Goal: Entertainment & Leisure: Consume media (video, audio)

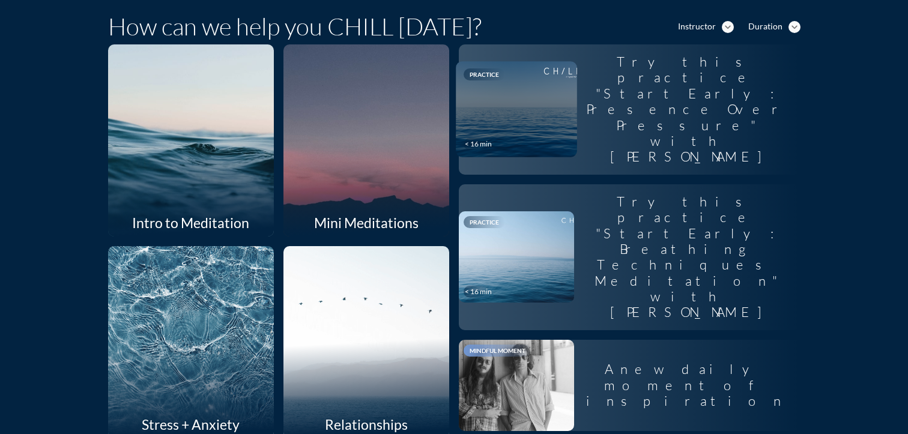
scroll to position [305, 0]
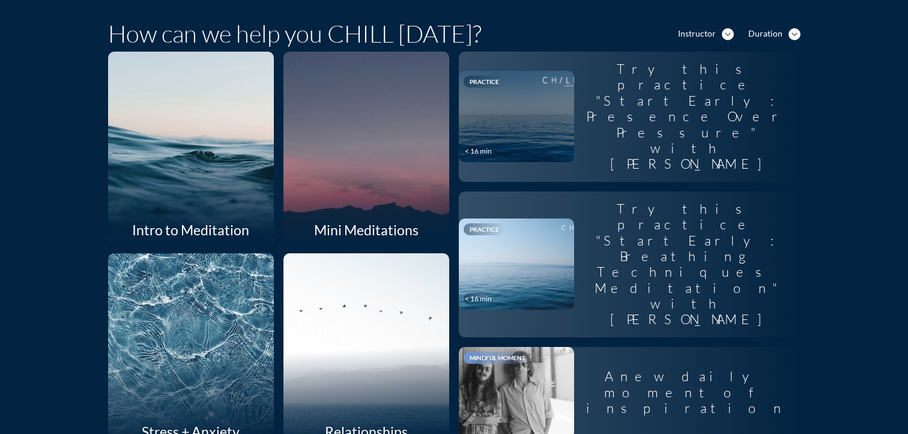
click at [760, 32] on div "Duration" at bounding box center [765, 34] width 34 height 10
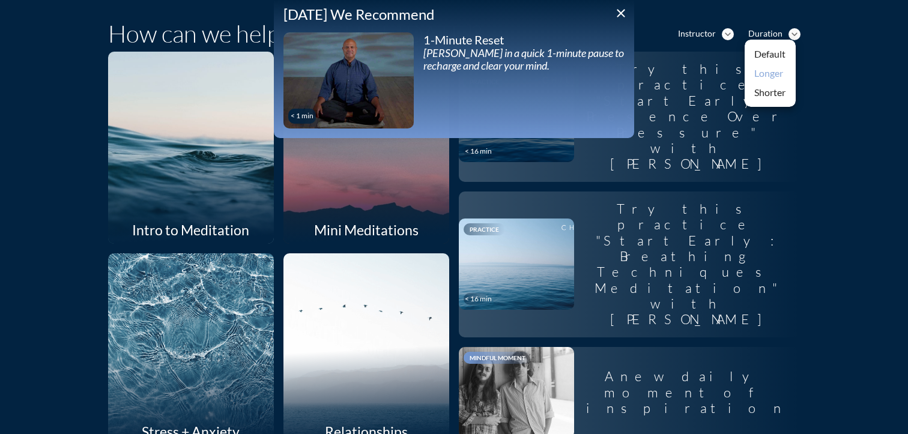
click at [763, 74] on div "Longer" at bounding box center [770, 73] width 32 height 14
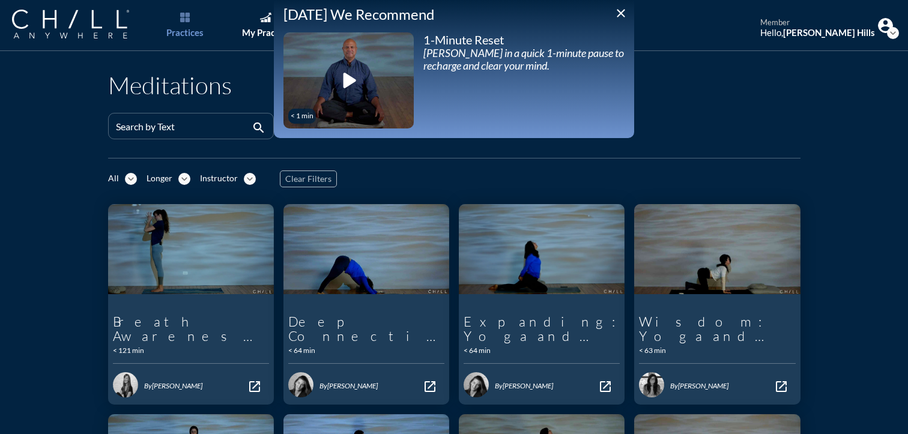
click at [377, 69] on div "< 1 min play_arrow" at bounding box center [348, 80] width 130 height 96
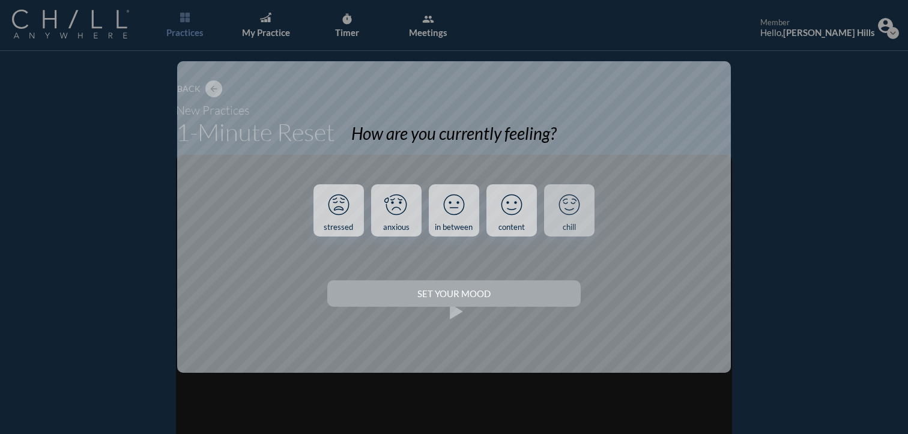
click at [557, 215] on icon at bounding box center [568, 204] width 31 height 31
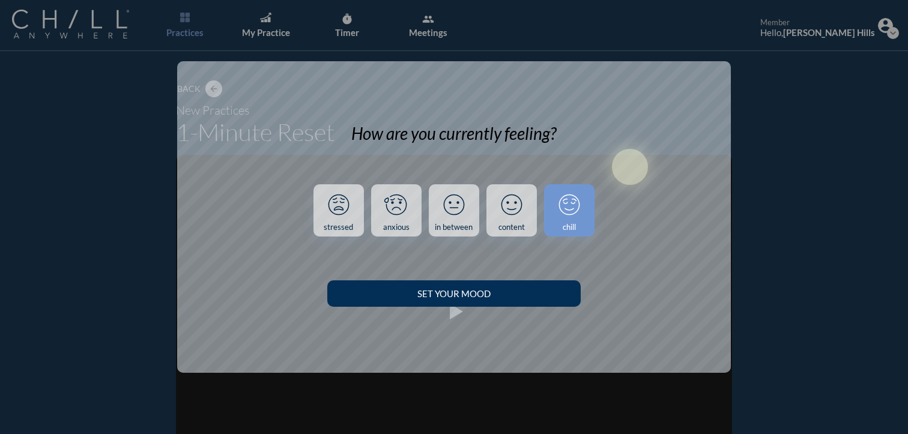
click at [489, 286] on button "Set your Mood" at bounding box center [453, 293] width 253 height 26
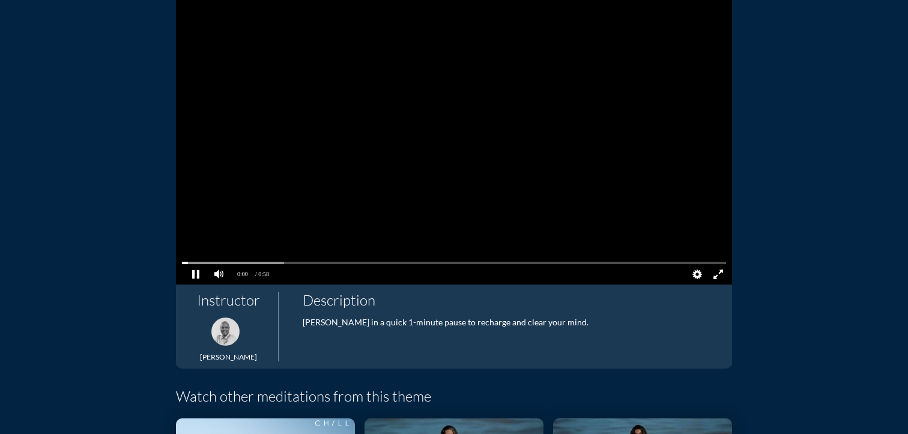
scroll to position [175, 0]
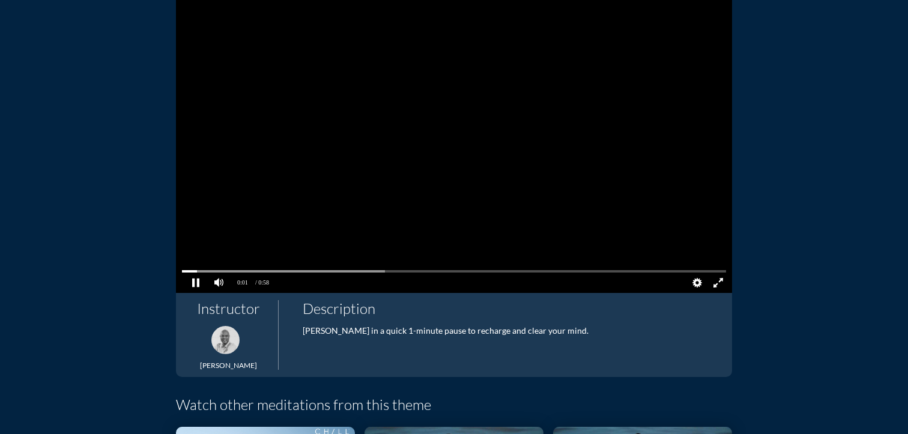
click at [693, 282] on pjsdiv at bounding box center [696, 283] width 21 height 21
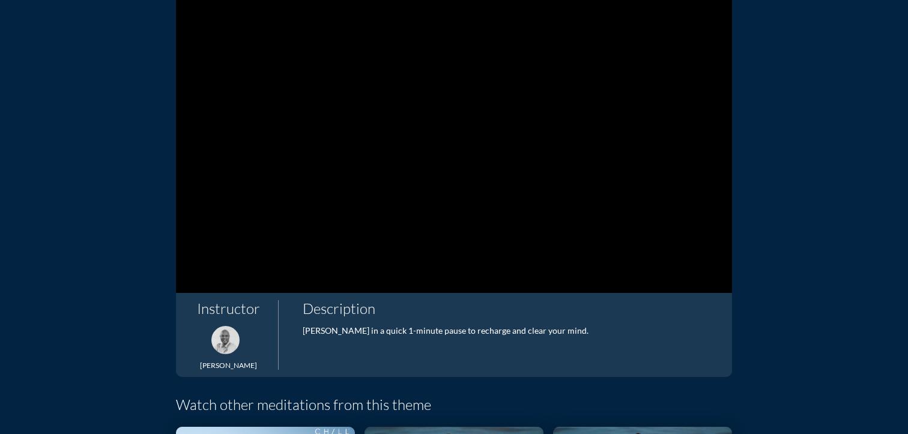
click at [769, 247] on div "Back arrow_back New Practices 1-Minute Reset 0:50 0:02 / 0:58 LIVE Quality Auto…" at bounding box center [454, 263] width 702 height 765
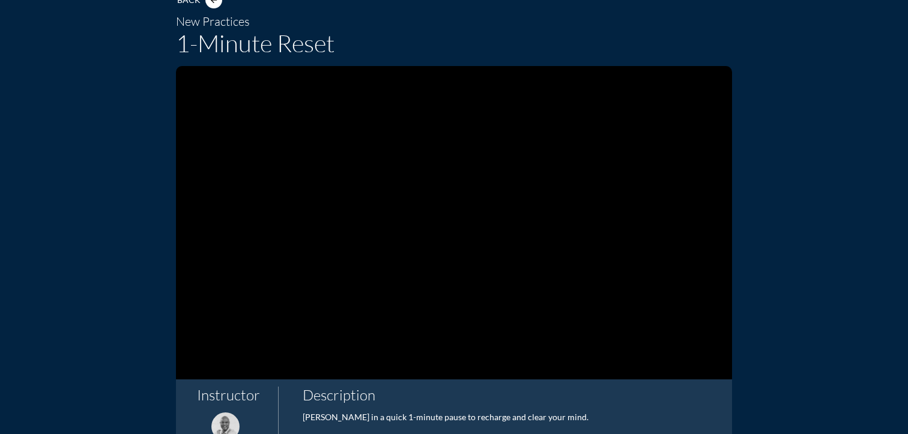
scroll to position [90, 0]
